Goal: Task Accomplishment & Management: Manage account settings

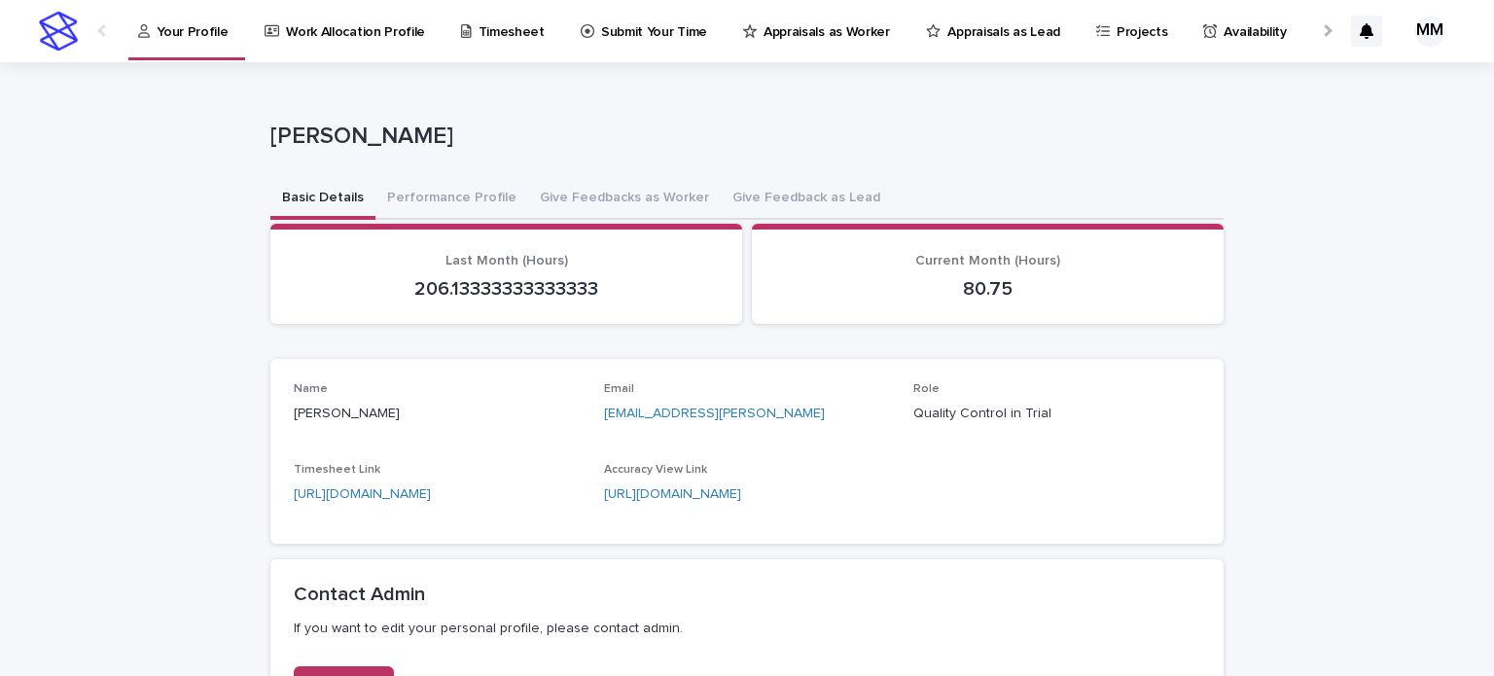
click at [1310, 46] on div at bounding box center [1325, 30] width 31 height 60
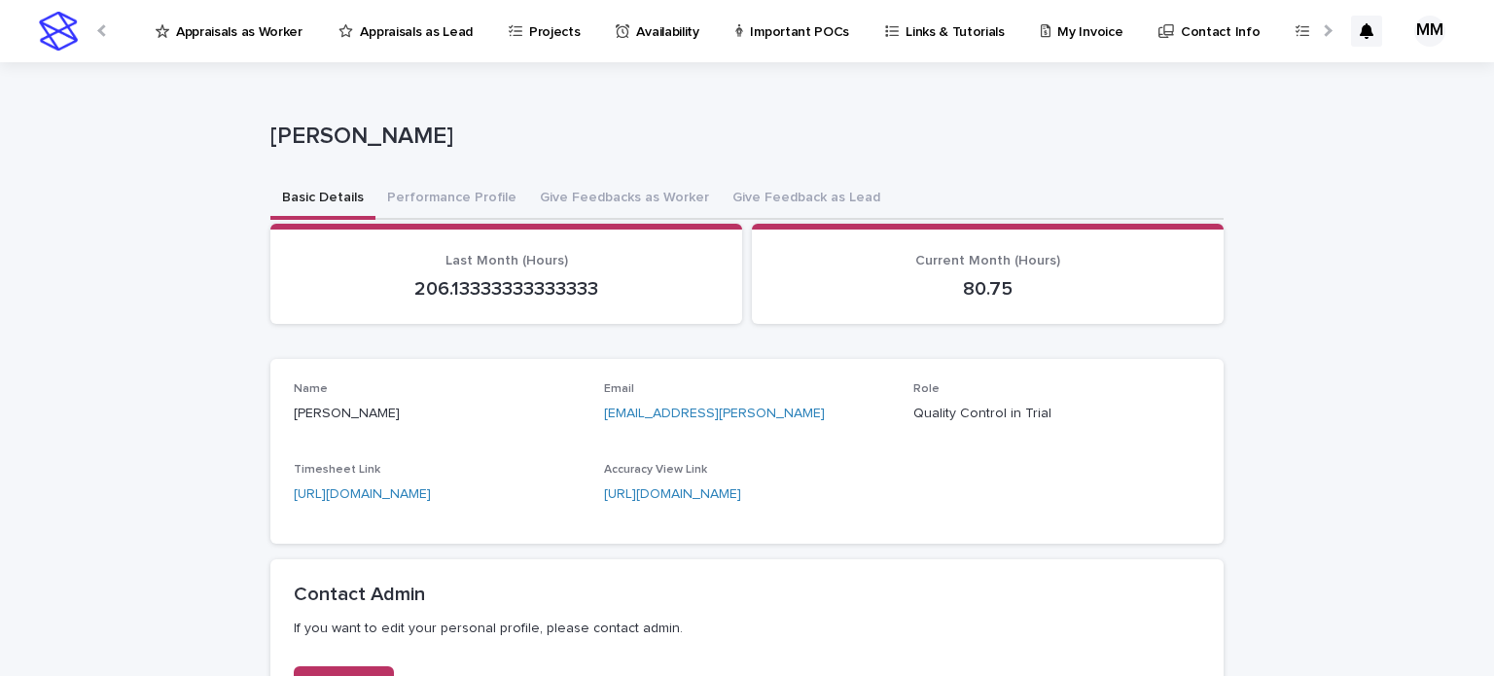
click at [1310, 46] on div at bounding box center [1325, 30] width 31 height 60
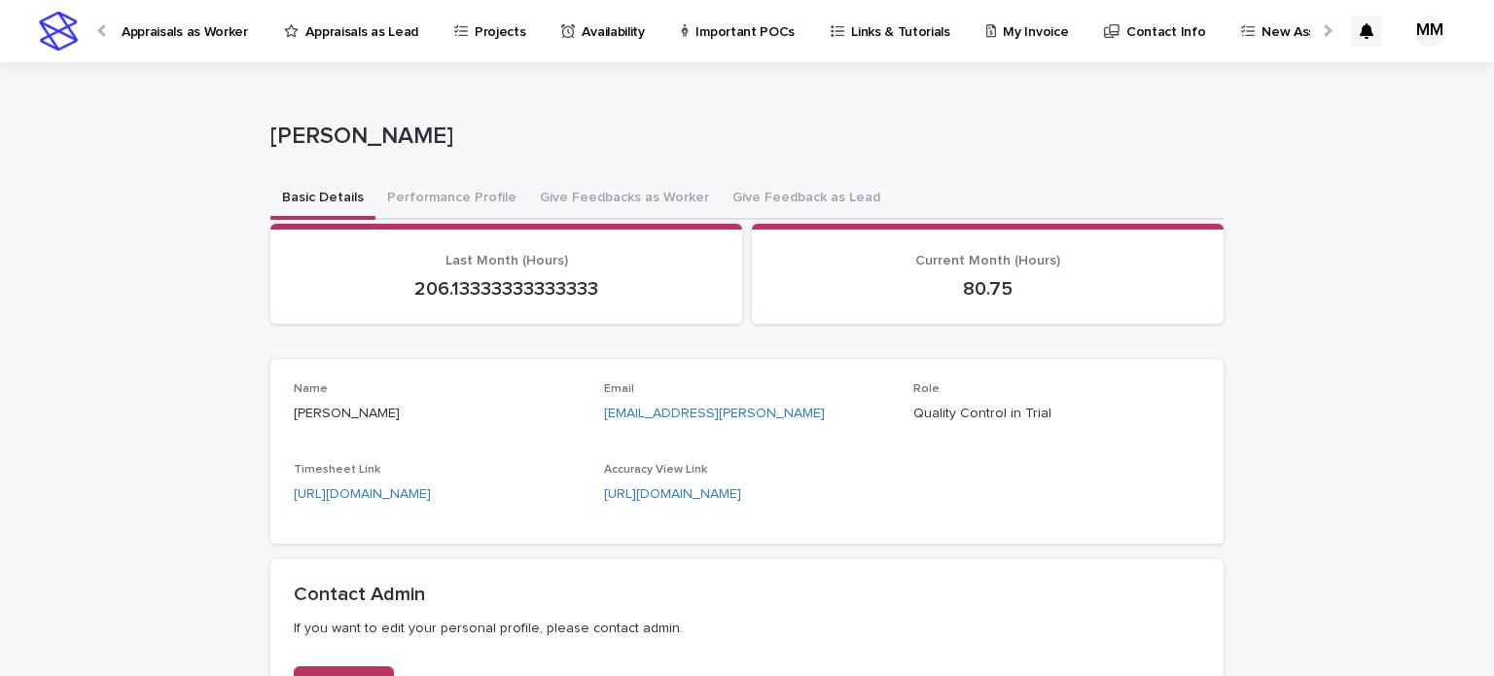
click at [1310, 46] on div at bounding box center [1325, 30] width 31 height 60
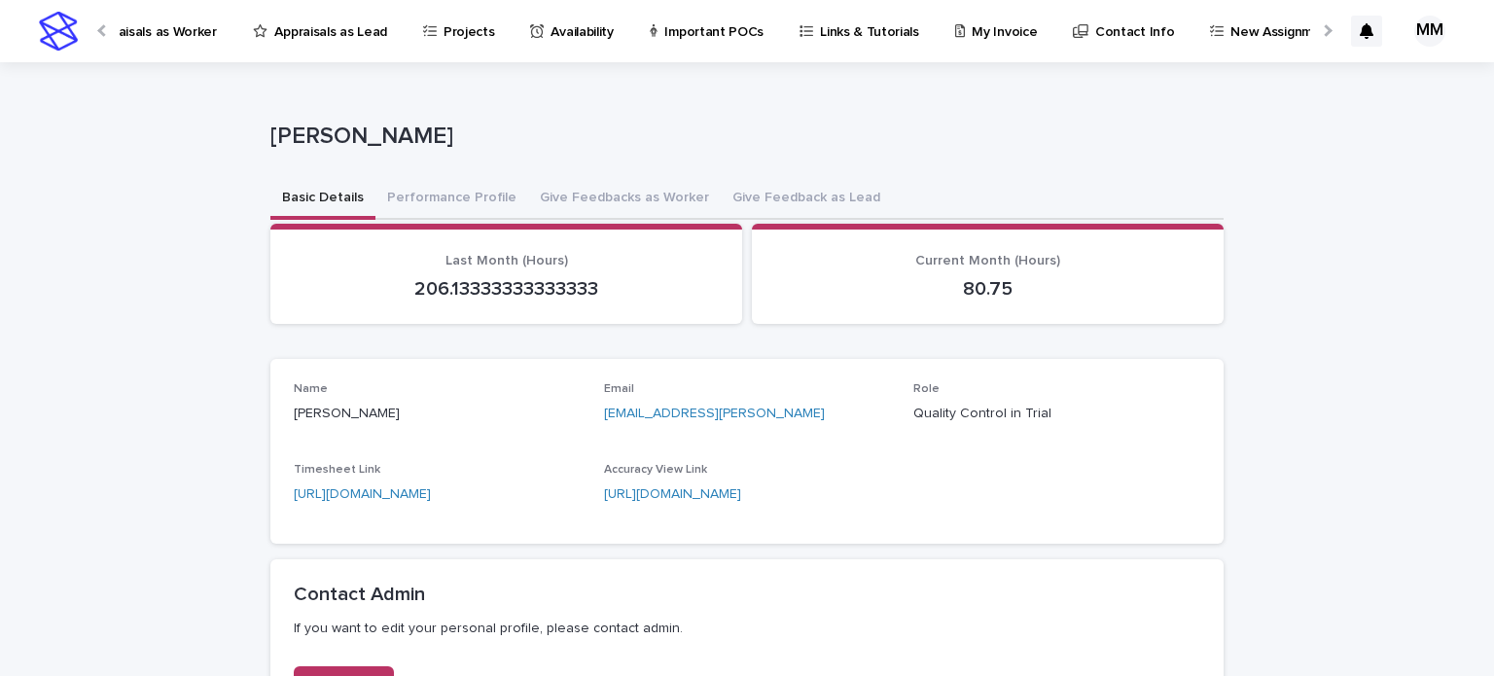
click at [1310, 46] on div at bounding box center [1325, 30] width 31 height 60
click at [108, 31] on div at bounding box center [103, 30] width 31 height 60
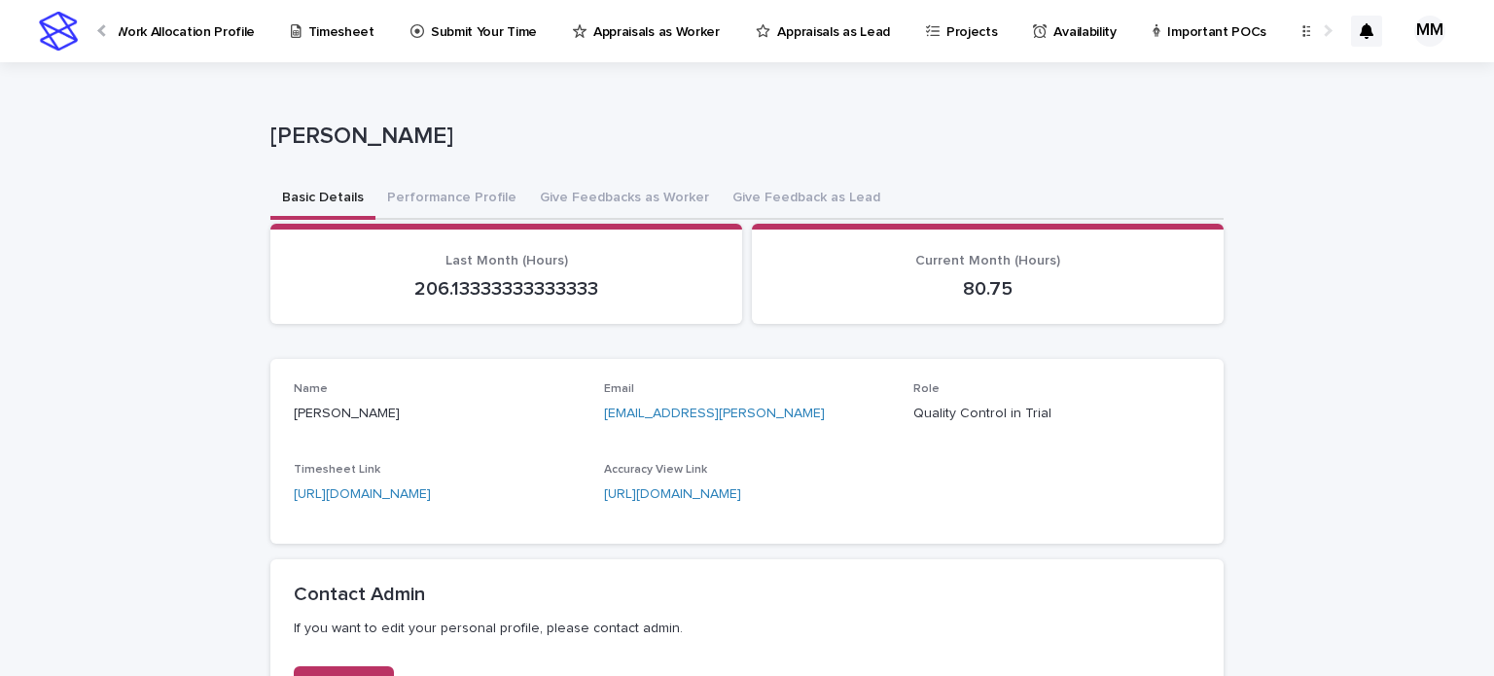
click at [108, 31] on div at bounding box center [103, 30] width 31 height 60
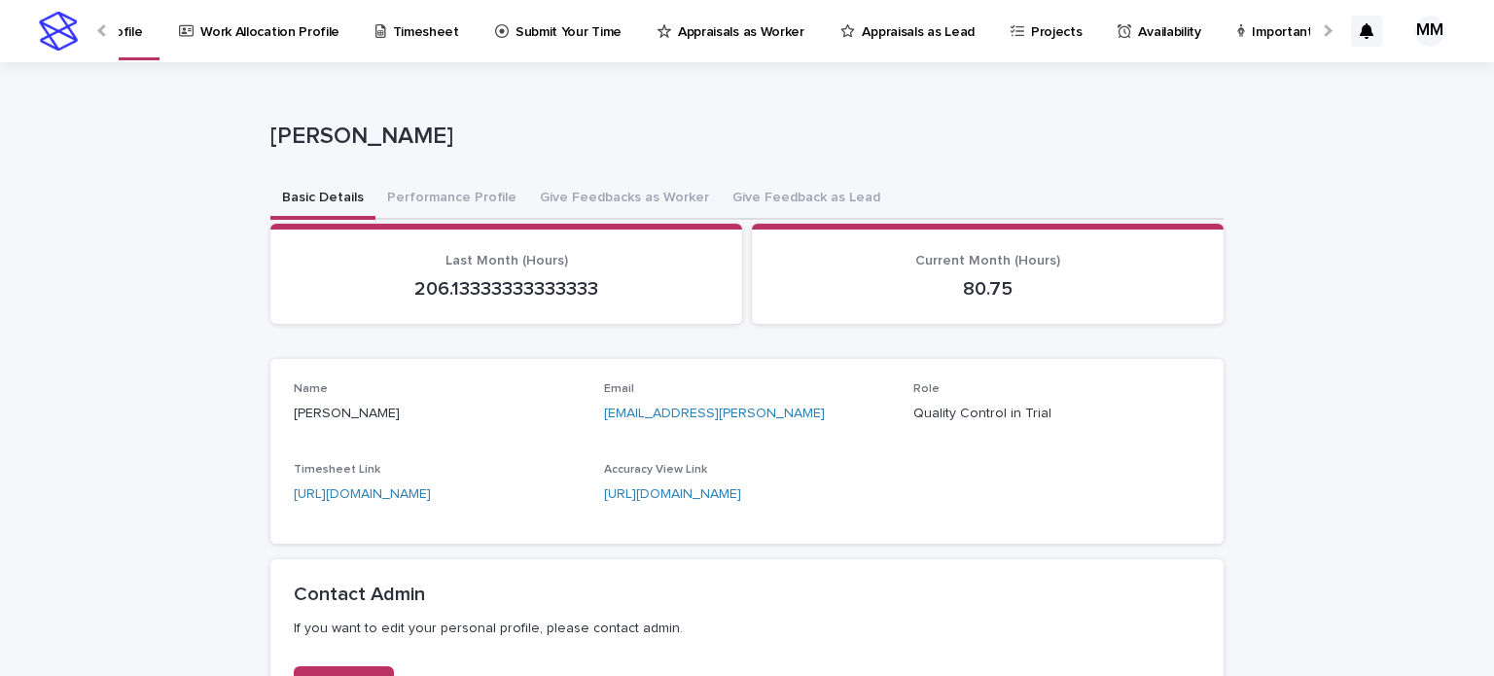
click at [108, 31] on div at bounding box center [103, 30] width 31 height 60
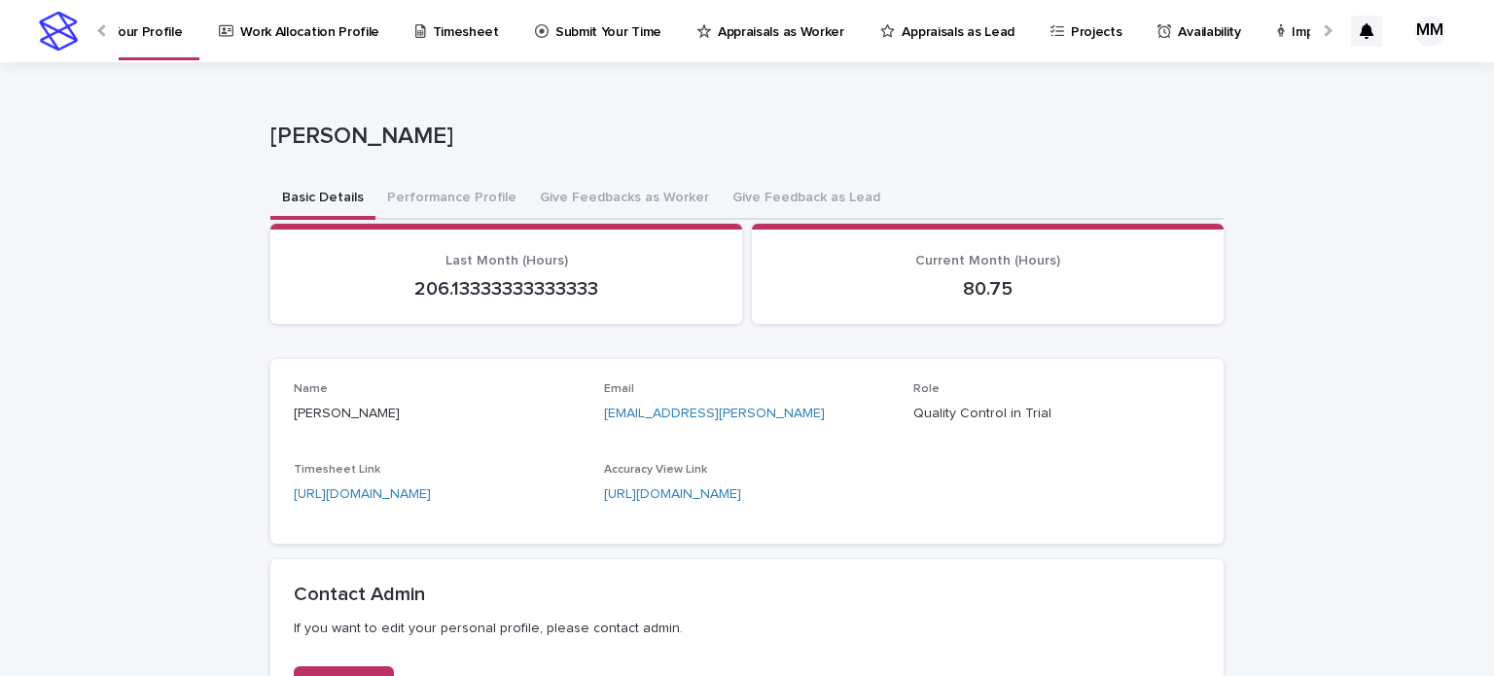
click at [108, 31] on div at bounding box center [103, 30] width 31 height 60
